Goal: Complete application form: Complete application form

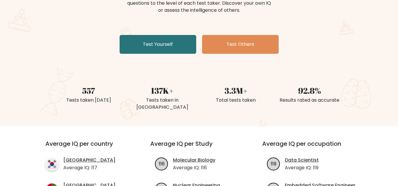
scroll to position [88, 0]
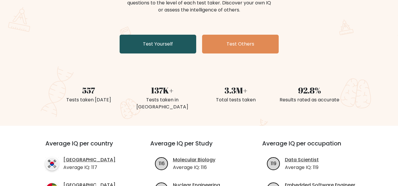
click at [160, 45] on link "Test Yourself" at bounding box center [158, 44] width 77 height 19
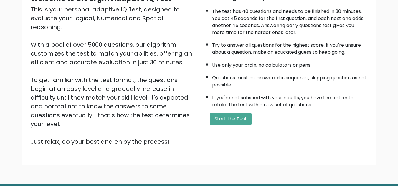
scroll to position [83, 0]
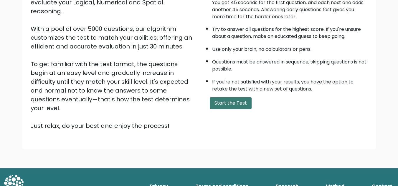
click at [218, 103] on button "Start the Test" at bounding box center [231, 103] width 42 height 12
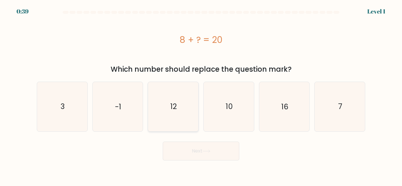
click at [173, 112] on icon "12" at bounding box center [173, 106] width 49 height 49
click at [201, 95] on input "c. 12" at bounding box center [201, 93] width 0 height 1
radio input "true"
click at [197, 143] on button "Next" at bounding box center [201, 151] width 77 height 19
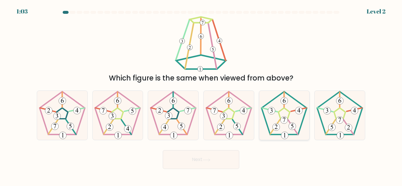
click at [281, 120] on 180 at bounding box center [284, 120] width 7 height 7
click at [201, 95] on input "e." at bounding box center [201, 93] width 0 height 1
radio input "true"
click at [229, 151] on button "Next" at bounding box center [201, 159] width 77 height 19
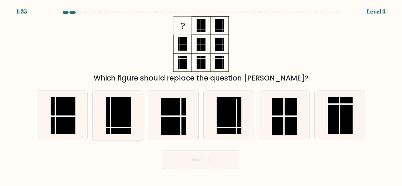
click at [117, 112] on rect at bounding box center [118, 115] width 25 height 37
click at [201, 95] on input "b." at bounding box center [201, 93] width 0 height 1
radio input "true"
click at [201, 161] on button "Next" at bounding box center [201, 159] width 77 height 19
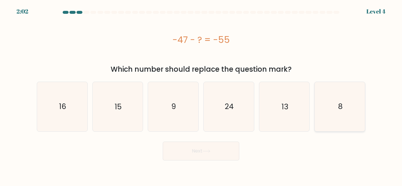
click at [337, 114] on icon "8" at bounding box center [339, 106] width 49 height 49
click at [201, 95] on input "f. 8" at bounding box center [201, 93] width 0 height 1
radio input "true"
click at [224, 153] on button "Next" at bounding box center [201, 151] width 77 height 19
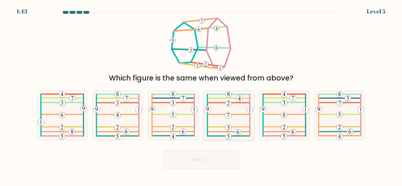
click at [242, 119] on icon at bounding box center [228, 115] width 49 height 49
click at [201, 95] on input "d." at bounding box center [201, 93] width 0 height 1
radio input "true"
click at [229, 163] on button "Next" at bounding box center [201, 159] width 77 height 19
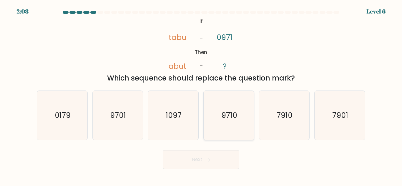
click at [227, 127] on icon "9710" at bounding box center [228, 115] width 49 height 49
click at [201, 95] on input "d. 9710" at bounding box center [201, 93] width 0 height 1
radio input "true"
click at [223, 166] on button "Next" at bounding box center [201, 159] width 77 height 19
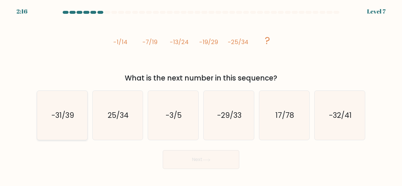
click at [66, 128] on icon "-31/39" at bounding box center [62, 115] width 49 height 49
click at [201, 95] on input "a. -31/39" at bounding box center [201, 93] width 0 height 1
radio input "true"
click at [204, 164] on button "Next" at bounding box center [201, 159] width 77 height 19
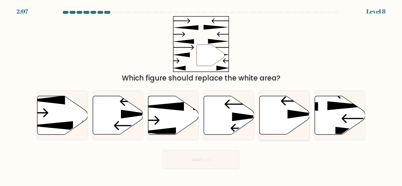
click at [271, 126] on icon at bounding box center [284, 115] width 50 height 39
click at [201, 95] on input "e." at bounding box center [201, 93] width 0 height 1
radio input "true"
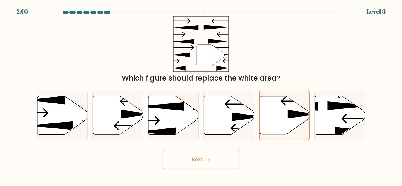
click at [222, 160] on button "Next" at bounding box center [201, 159] width 77 height 19
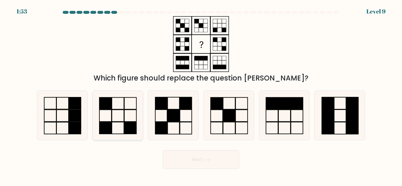
click at [125, 118] on icon at bounding box center [117, 115] width 49 height 49
click at [201, 95] on input "b." at bounding box center [201, 93] width 0 height 1
radio input "true"
click at [189, 160] on button "Next" at bounding box center [201, 159] width 77 height 19
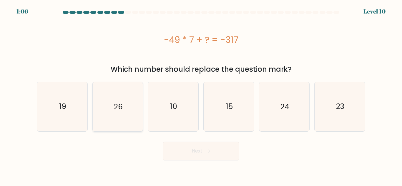
click at [110, 116] on icon "26" at bounding box center [117, 106] width 49 height 49
click at [201, 95] on input "b. 26" at bounding box center [201, 93] width 0 height 1
radio input "true"
click at [210, 154] on button "Next" at bounding box center [201, 151] width 77 height 19
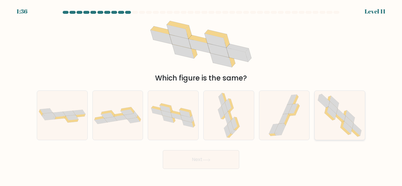
click at [347, 110] on icon at bounding box center [340, 115] width 50 height 49
click at [201, 95] on input "f." at bounding box center [201, 93] width 0 height 1
radio input "true"
click at [224, 160] on button "Next" at bounding box center [201, 159] width 77 height 19
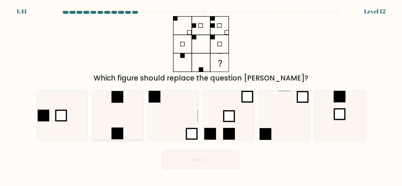
click at [128, 100] on icon at bounding box center [117, 115] width 49 height 49
click at [201, 95] on input "b." at bounding box center [201, 93] width 0 height 1
radio input "true"
click at [232, 151] on button "Next" at bounding box center [201, 159] width 77 height 19
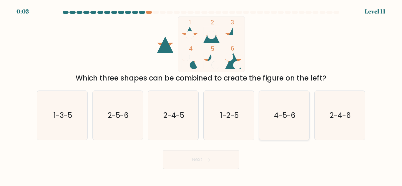
click at [290, 126] on icon "4-5-6" at bounding box center [284, 115] width 49 height 49
click at [201, 95] on input "e. 4-5-6" at bounding box center [201, 93] width 0 height 1
radio input "true"
click at [210, 161] on icon at bounding box center [206, 160] width 7 height 3
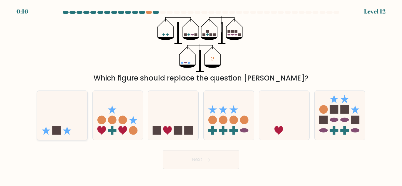
click at [57, 116] on icon at bounding box center [62, 116] width 50 height 42
click at [201, 95] on input "a." at bounding box center [201, 93] width 0 height 1
radio input "true"
click at [186, 157] on button "Next" at bounding box center [201, 159] width 77 height 19
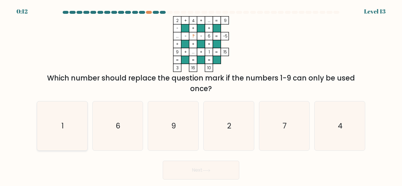
click at [65, 125] on icon "1" at bounding box center [62, 126] width 49 height 49
click at [201, 95] on input "a. 1" at bounding box center [201, 93] width 0 height 1
radio input "true"
